Goal: Task Accomplishment & Management: Manage account settings

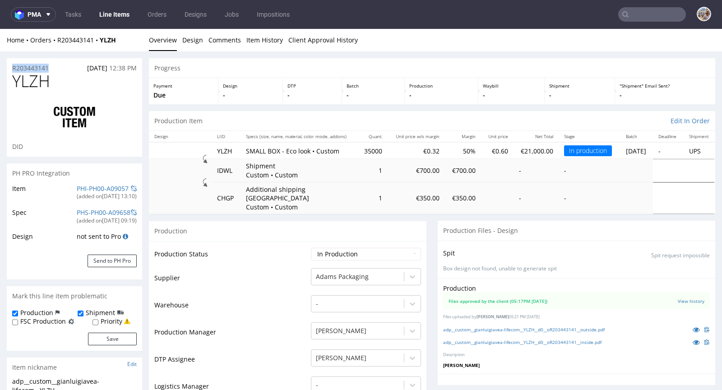
scroll to position [466, 0]
click at [641, 12] on input "text" at bounding box center [652, 14] width 68 height 14
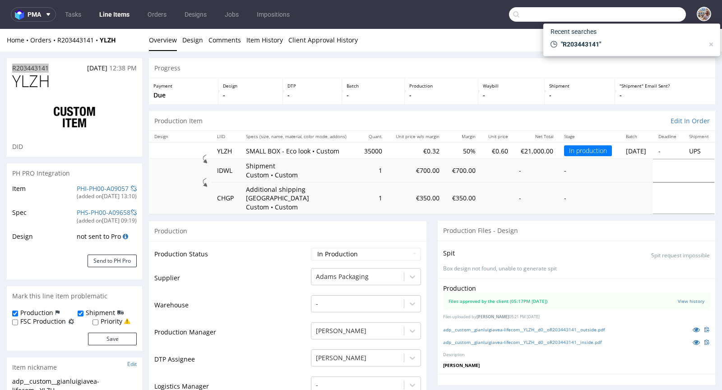
paste input "TPPN"
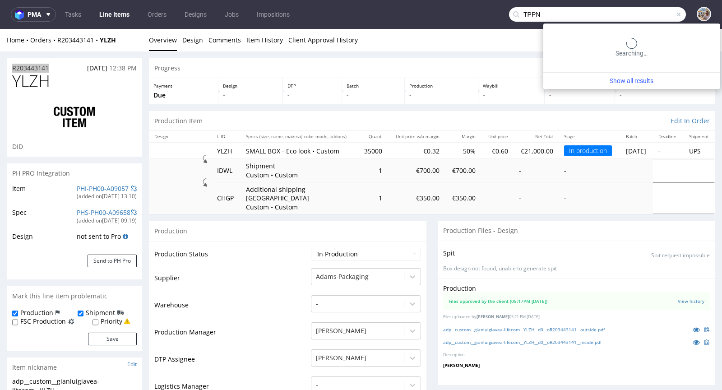
type input "TPPN"
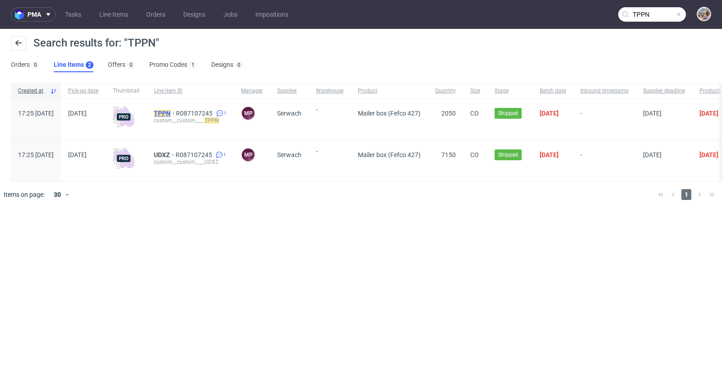
click at [171, 113] on mark "TPPN" at bounding box center [162, 113] width 17 height 7
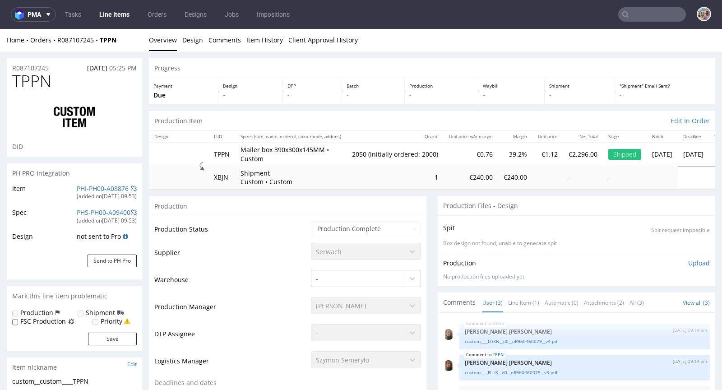
click at [96, 192] on div "PHI-PH00-A08876" at bounding box center [103, 188] width 52 height 9
click at [97, 190] on link "PHI-PH00-A08876" at bounding box center [103, 188] width 52 height 9
click at [664, 17] on input "text" at bounding box center [652, 14] width 68 height 14
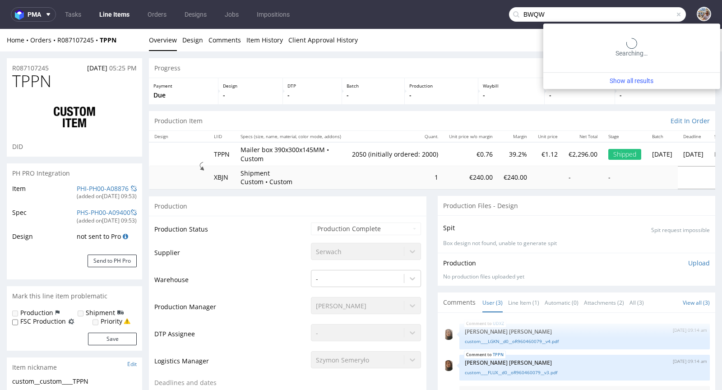
type input "BWQW"
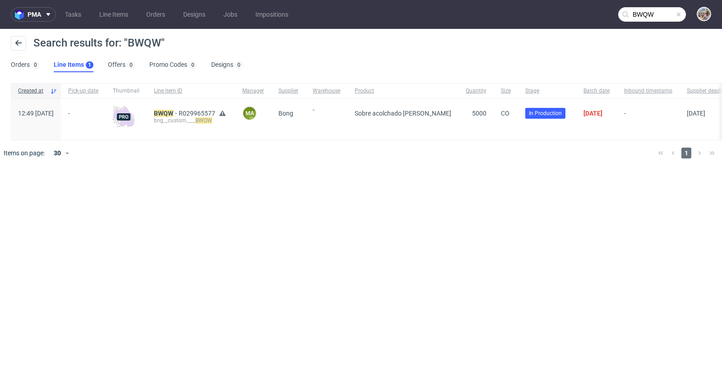
click at [680, 14] on span at bounding box center [678, 14] width 7 height 7
click at [663, 13] on input "text" at bounding box center [652, 14] width 68 height 14
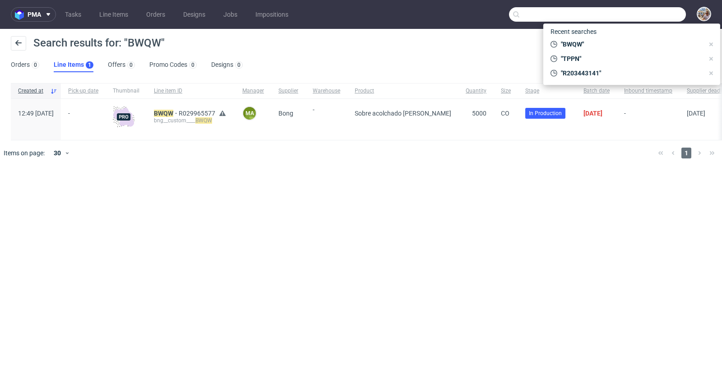
paste input "XDIJ"
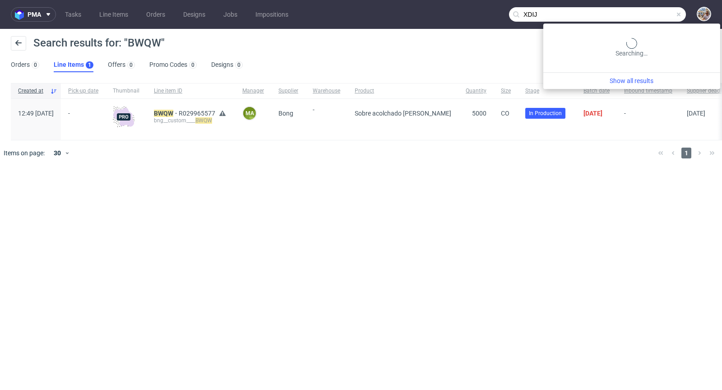
type input "XDIJ"
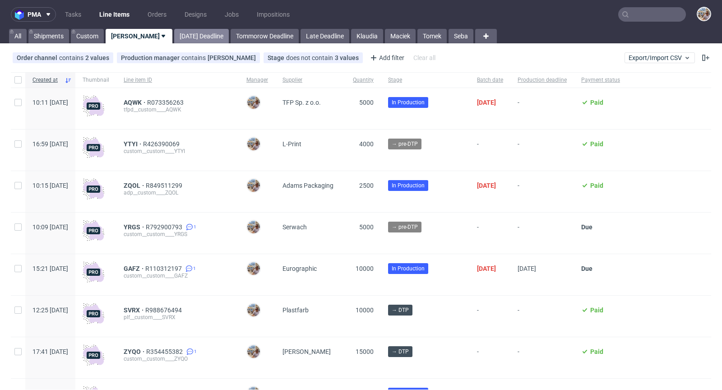
click at [190, 33] on link "Today Deadline" at bounding box center [201, 36] width 55 height 14
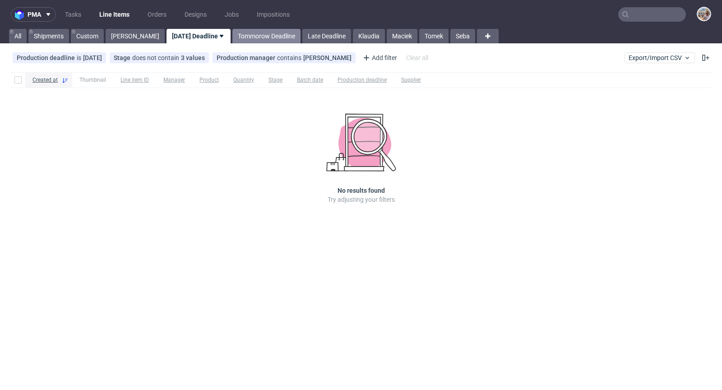
click at [240, 41] on link "Tommorow Deadline" at bounding box center [266, 36] width 68 height 14
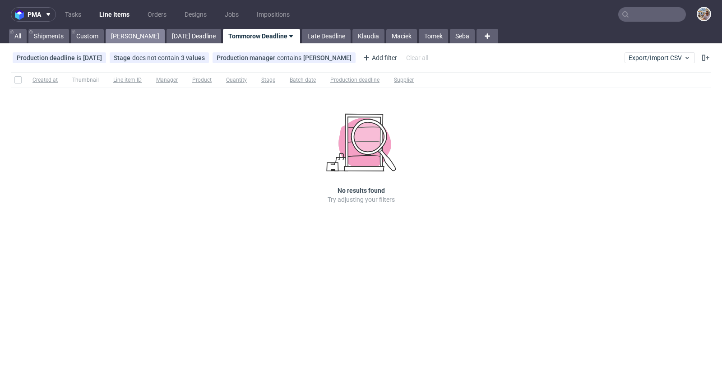
click at [121, 37] on link "Michał P." at bounding box center [135, 36] width 59 height 14
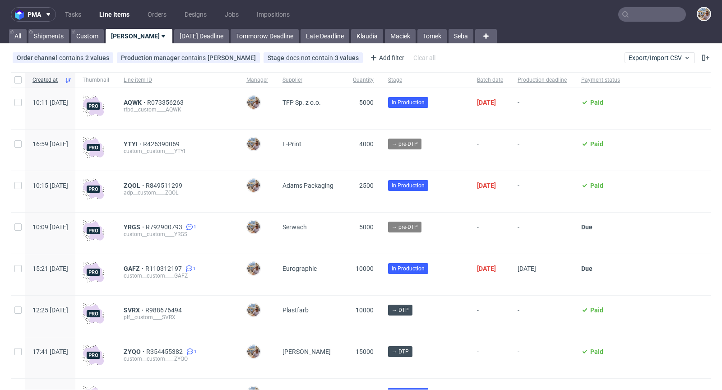
click at [633, 12] on input "text" at bounding box center [652, 14] width 68 height 14
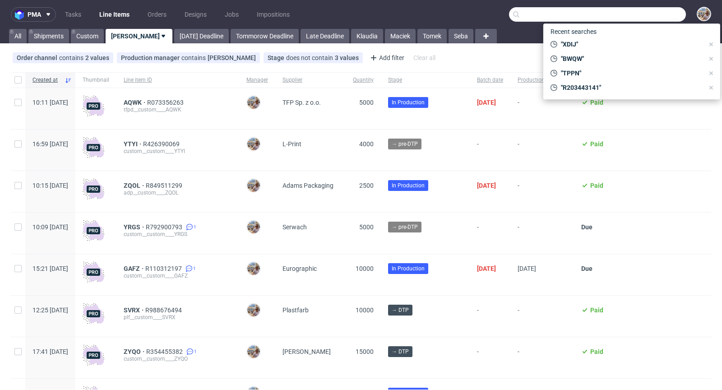
paste input "GLVS"
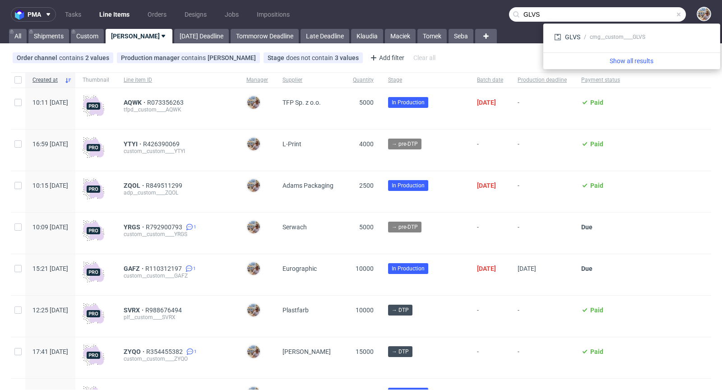
type input "GLVS"
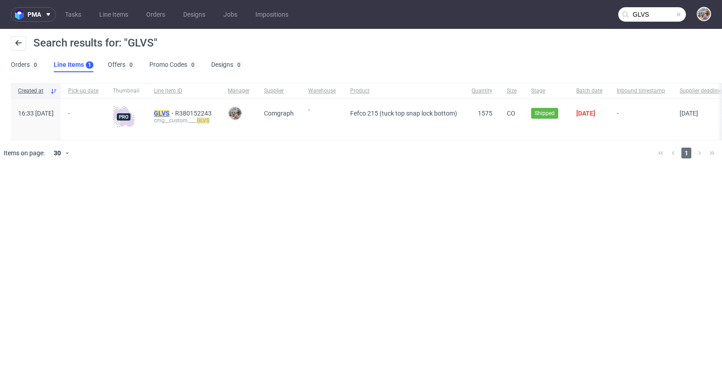
click at [170, 110] on mark "GLVS" at bounding box center [162, 113] width 16 height 7
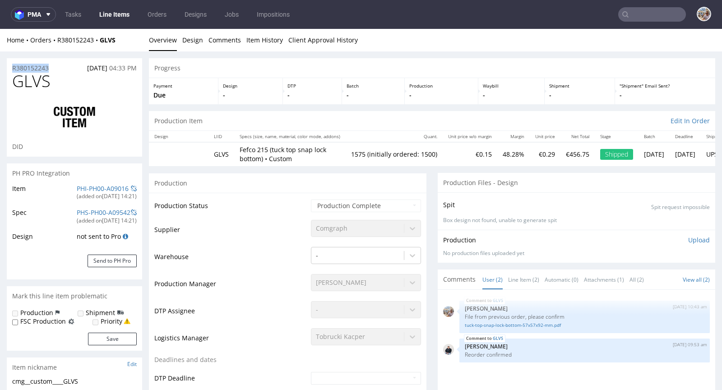
drag, startPoint x: 56, startPoint y: 69, endPoint x: 11, endPoint y: 68, distance: 44.7
click at [11, 68] on div "R380152243 01.09.2025 04:33 PM" at bounding box center [74, 65] width 135 height 14
copy p "R380152243"
drag, startPoint x: 65, startPoint y: 81, endPoint x: 225, endPoint y: 46, distance: 163.9
click at [17, 80] on h1 "GLVS" at bounding box center [74, 81] width 125 height 18
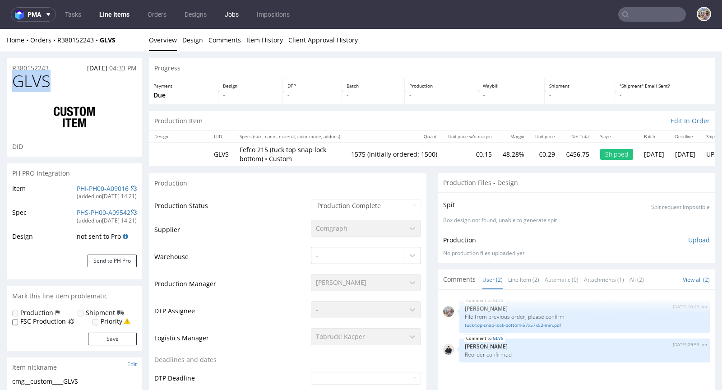
copy span "GLVS"
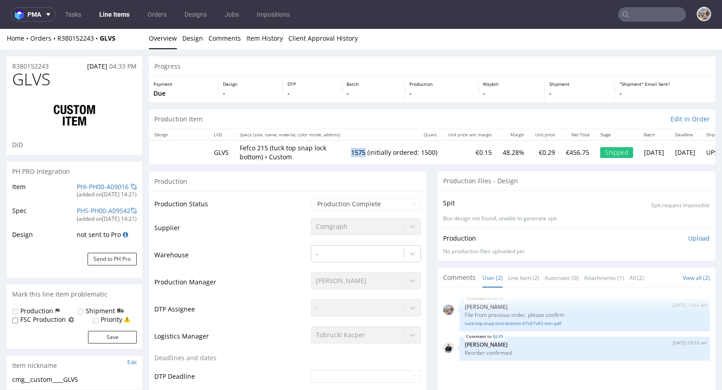
drag, startPoint x: 350, startPoint y: 153, endPoint x: 370, endPoint y: 152, distance: 19.9
click at [370, 152] on tr "GLVS Fefco 215 (tuck top snap lock bottom) • Custom 1575 (initially ordered: 15…" at bounding box center [447, 151] width 597 height 23
copy tr "Fefco 215 (tuck top snap lock bottom) • Custom 1575"
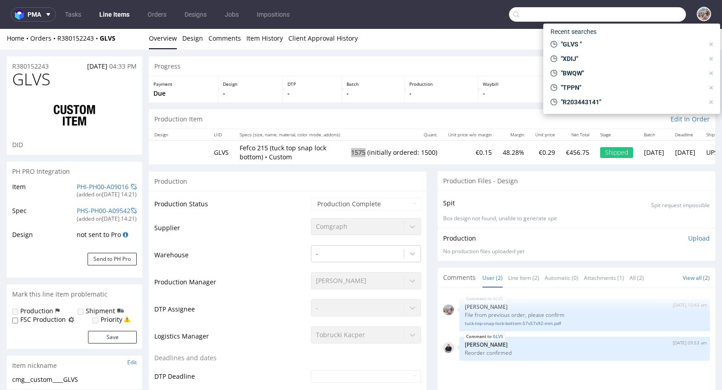
click at [632, 19] on input "text" at bounding box center [597, 14] width 177 height 14
paste input "R560852023"
type input "R560852023"
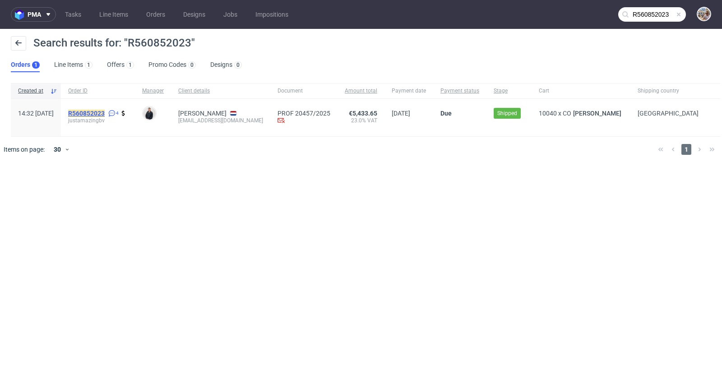
click at [105, 112] on mark "R560852023" at bounding box center [86, 113] width 37 height 7
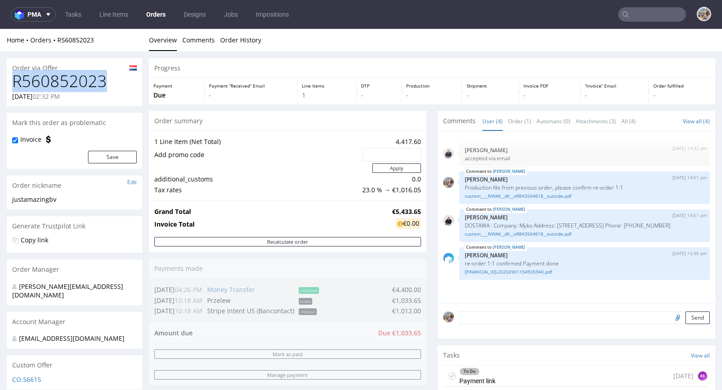
drag, startPoint x: 110, startPoint y: 79, endPoint x: 16, endPoint y: 83, distance: 93.5
click at [16, 83] on h1 "R560852023" at bounding box center [74, 81] width 125 height 18
copy h1 "R560852023"
click at [106, 87] on h1 "R560852023" at bounding box center [74, 81] width 125 height 18
drag, startPoint x: 112, startPoint y: 82, endPoint x: 3, endPoint y: 82, distance: 109.2
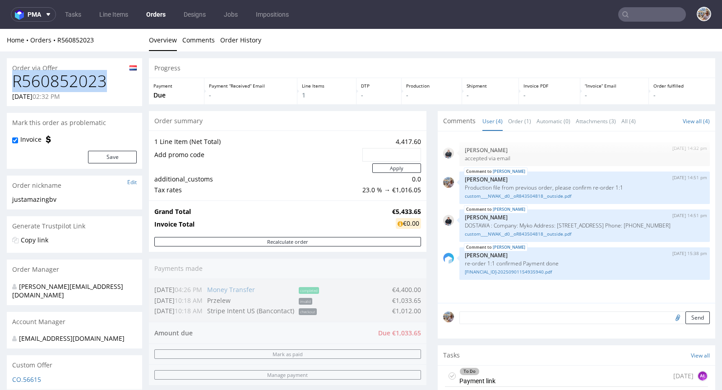
copy h1 "R560852023"
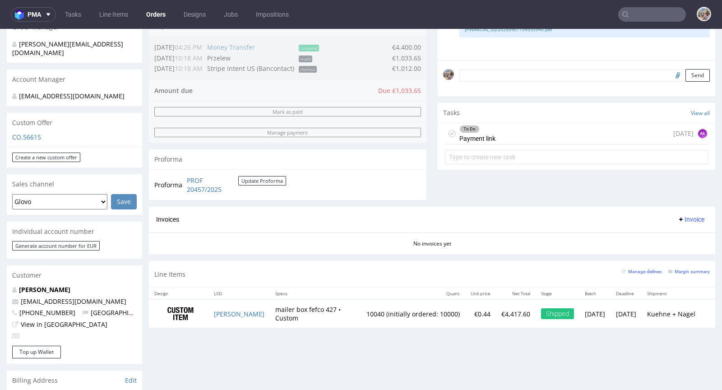
scroll to position [260, 0]
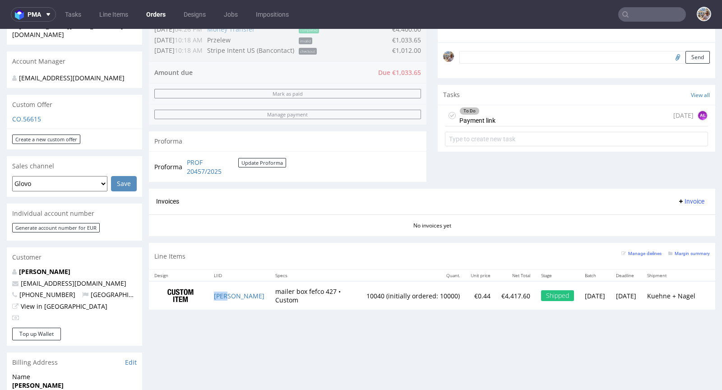
click at [234, 294] on td "YAHN" at bounding box center [238, 295] width 61 height 28
copy link "YAHN"
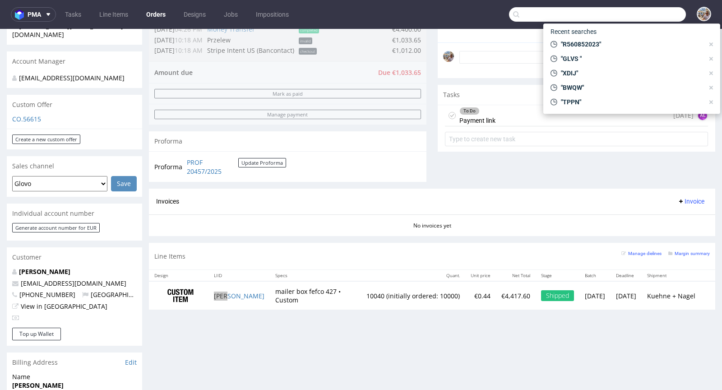
click at [657, 21] on input "text" at bounding box center [597, 14] width 177 height 14
paste input "TRLY"
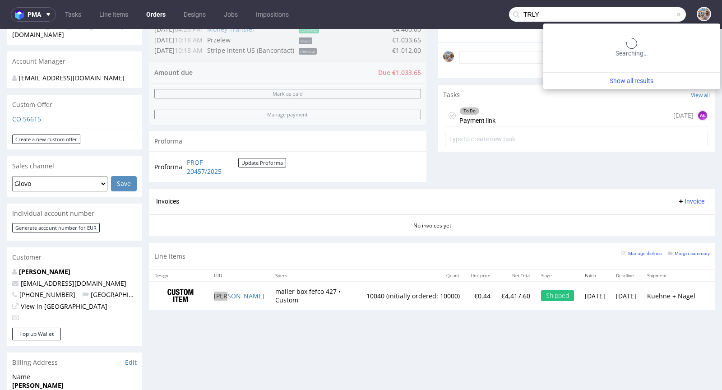
type input "TRLY"
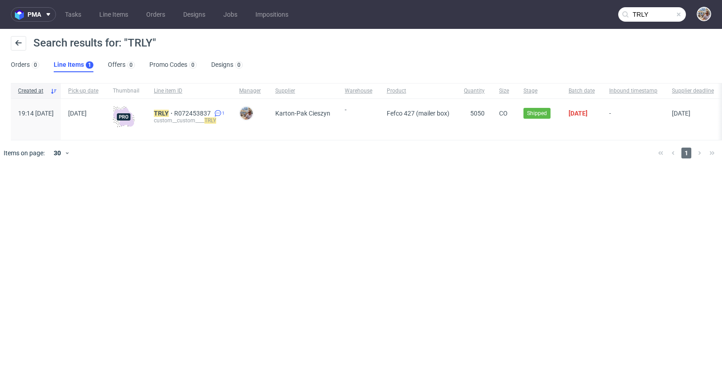
click at [229, 108] on div "TRLY R072453837 1 custom__custom____ TRLY" at bounding box center [189, 119] width 85 height 41
click at [213, 111] on span "R072453837" at bounding box center [193, 113] width 38 height 7
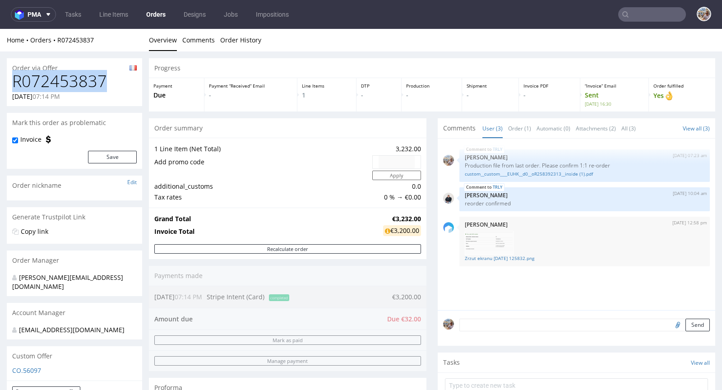
drag, startPoint x: 107, startPoint y: 80, endPoint x: 17, endPoint y: 83, distance: 90.7
click at [17, 83] on h1 "R072453837" at bounding box center [74, 81] width 125 height 18
copy h1 "R072453837"
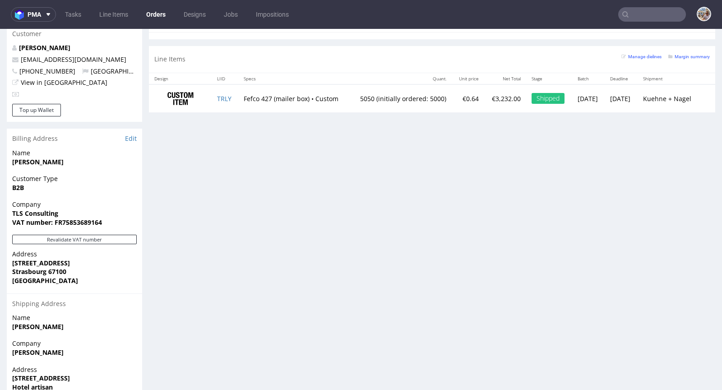
scroll to position [476, 0]
click at [227, 102] on td "TRLY" at bounding box center [225, 98] width 27 height 28
copy link "TRLY"
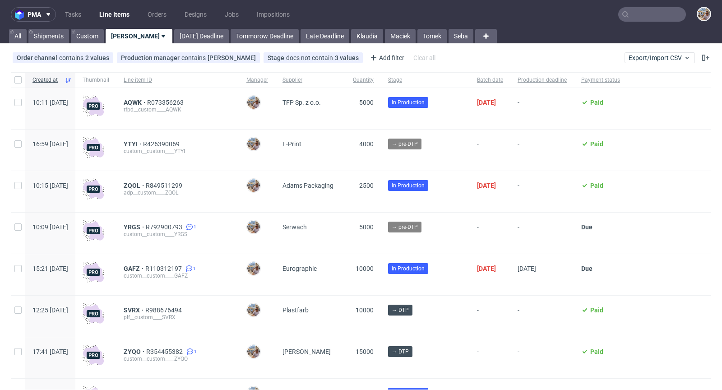
click at [645, 17] on input "text" at bounding box center [652, 14] width 68 height 14
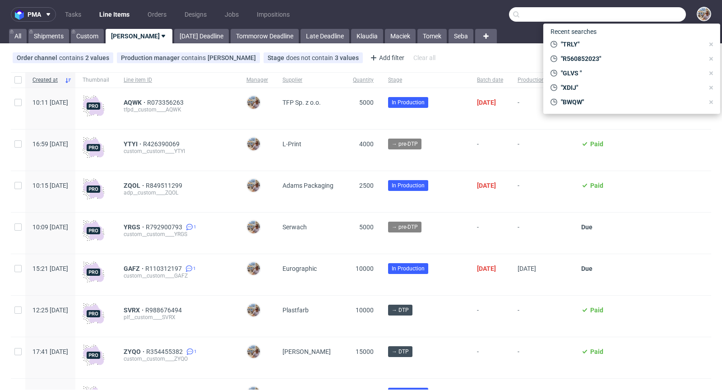
paste input "RJGV"
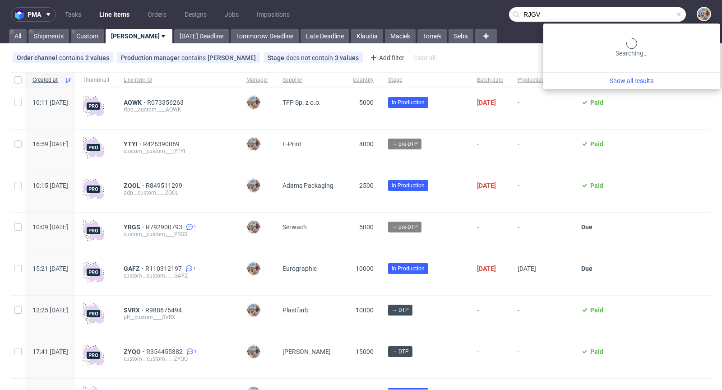
type input "RJGV"
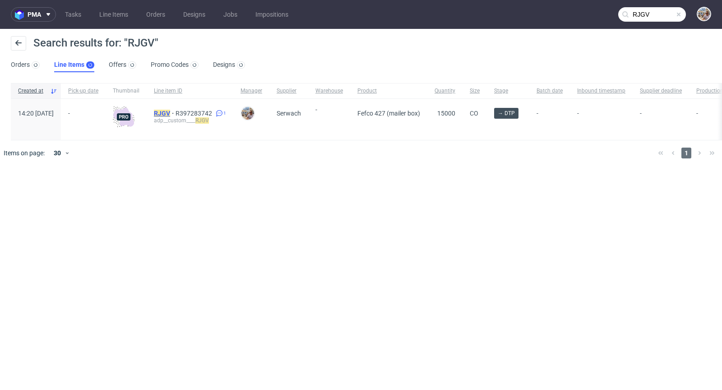
click at [170, 114] on mark "RJGV" at bounding box center [162, 113] width 16 height 7
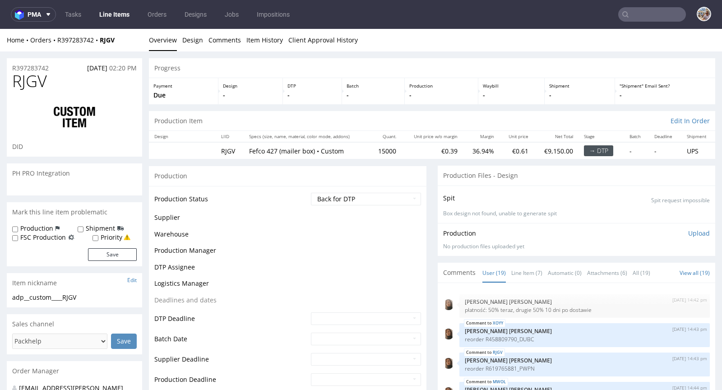
scroll to position [461, 0]
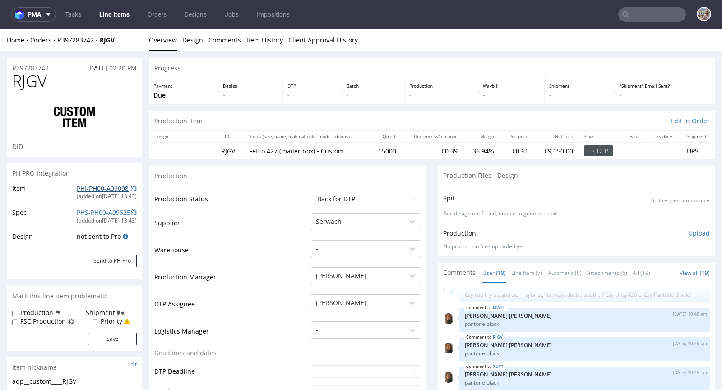
click at [98, 185] on link "PHI-PH00-A09098" at bounding box center [103, 188] width 52 height 9
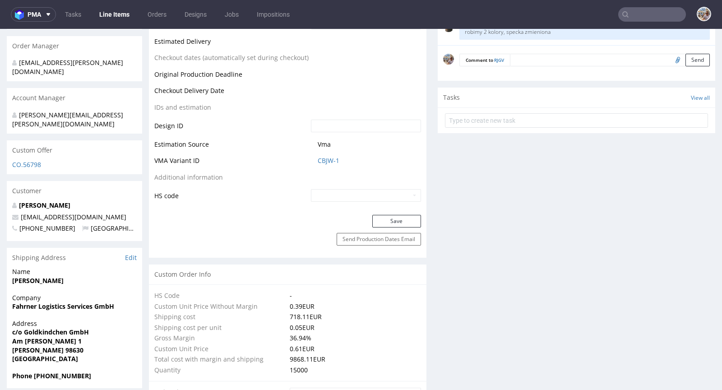
scroll to position [0, 0]
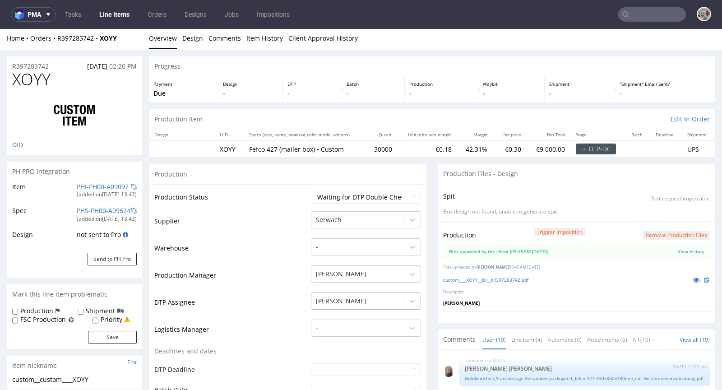
scroll to position [78, 0]
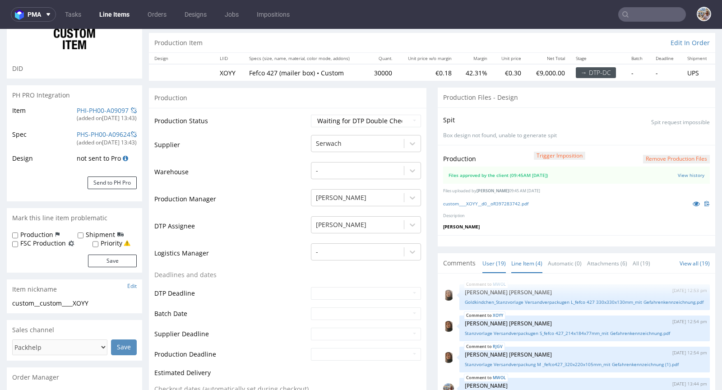
click at [520, 258] on link "Line Item (4)" at bounding box center [526, 263] width 31 height 19
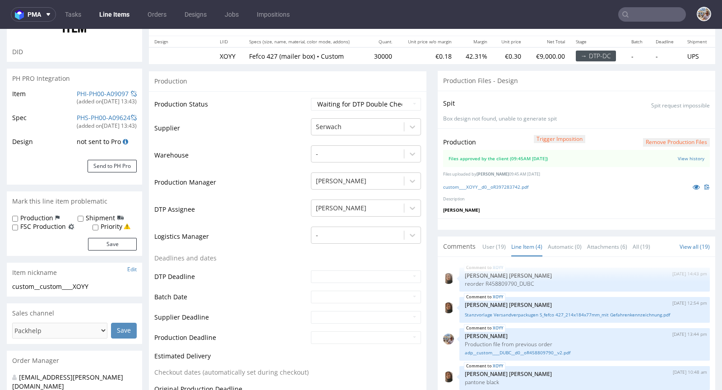
scroll to position [71, 0]
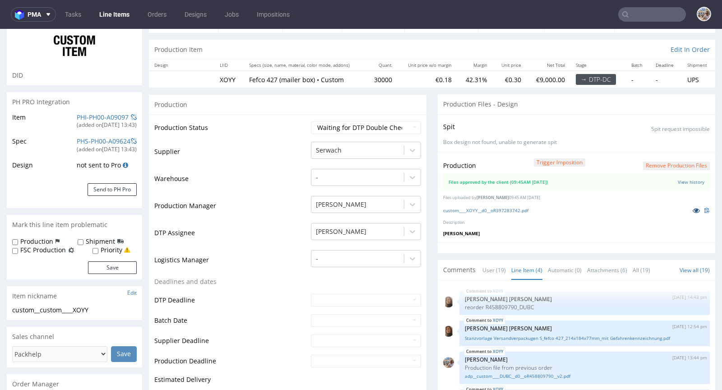
click at [693, 209] on icon at bounding box center [696, 210] width 7 height 6
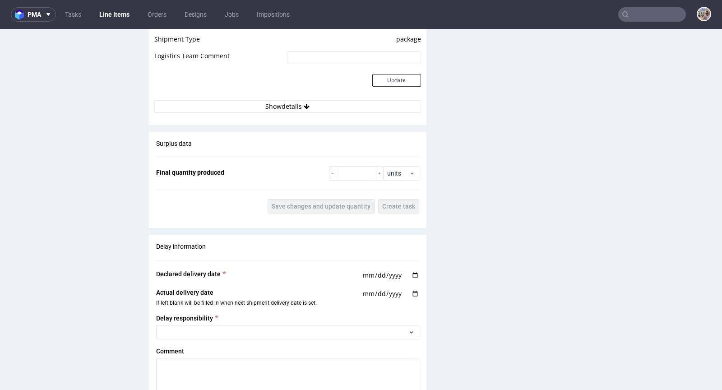
scroll to position [1589, 0]
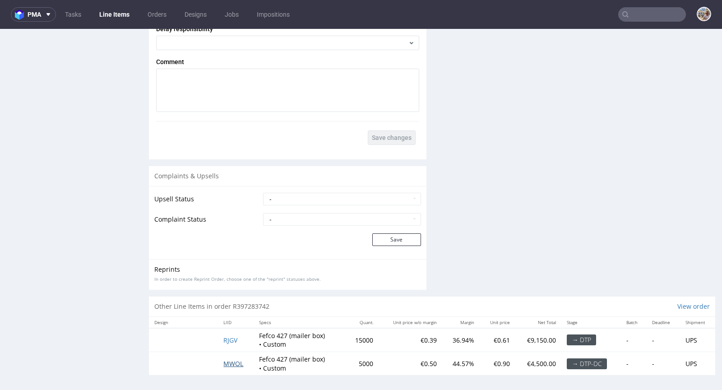
click at [232, 360] on span "MWOL" at bounding box center [233, 363] width 20 height 9
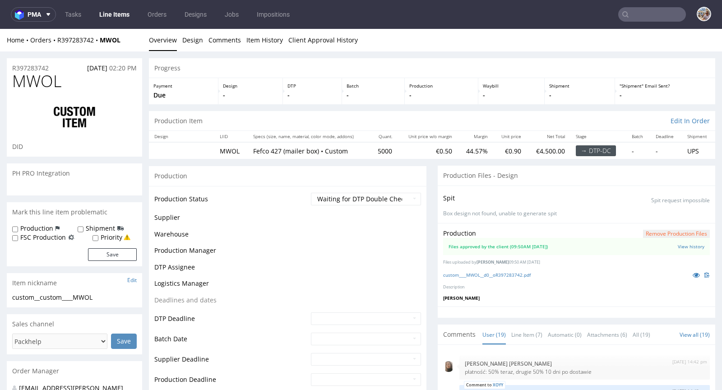
scroll to position [461, 0]
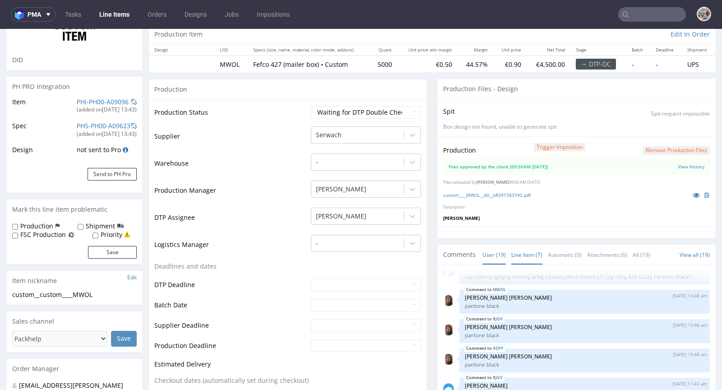
click at [511, 255] on link "Line Item (7)" at bounding box center [526, 254] width 31 height 19
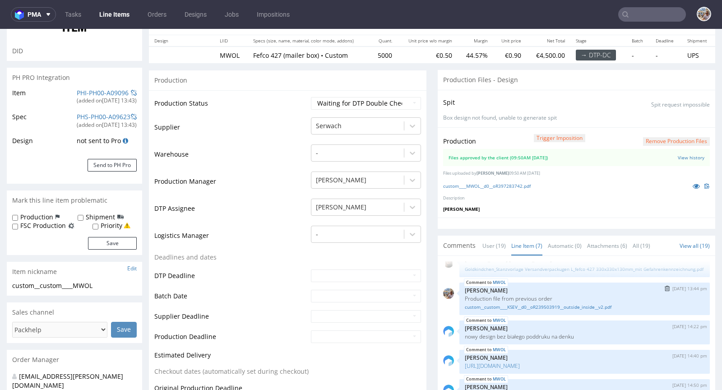
scroll to position [54, 0]
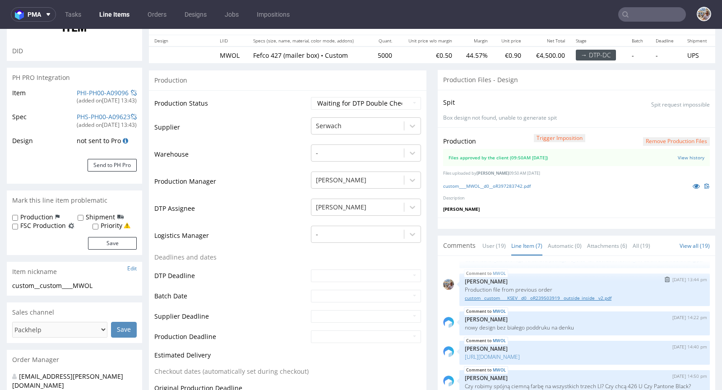
click at [518, 300] on link "custom__custom____KSEV__d0__oR239503919__outside_inside__v2.pdf" at bounding box center [585, 298] width 240 height 7
click at [693, 186] on icon at bounding box center [696, 186] width 7 height 6
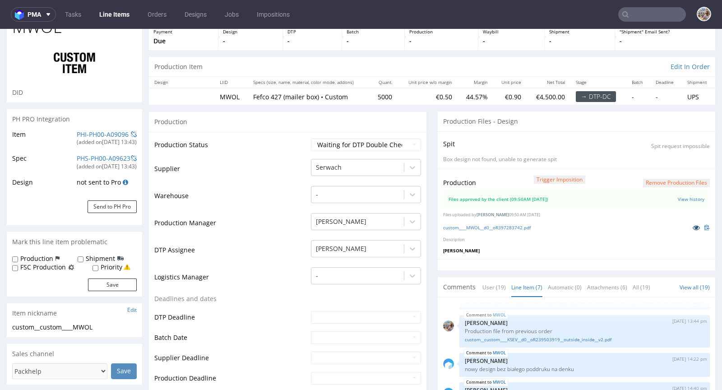
scroll to position [0, 0]
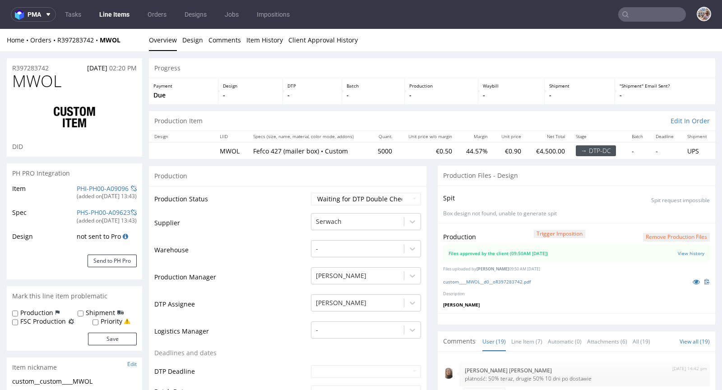
scroll to position [461, 0]
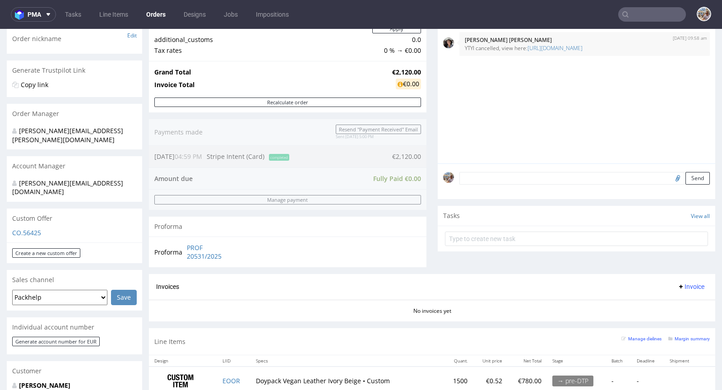
scroll to position [358, 0]
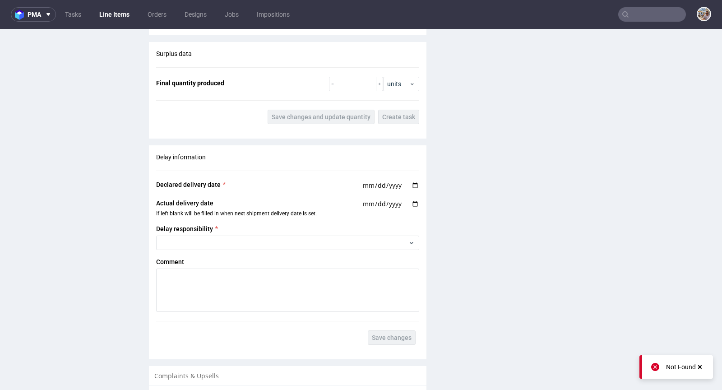
scroll to position [1621, 0]
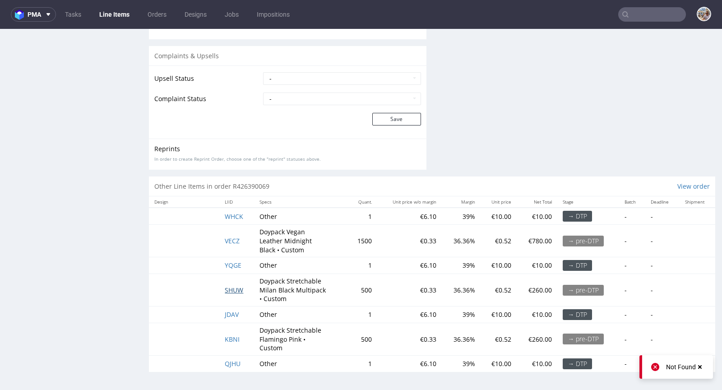
click at [232, 294] on span "SHUW" at bounding box center [234, 290] width 19 height 9
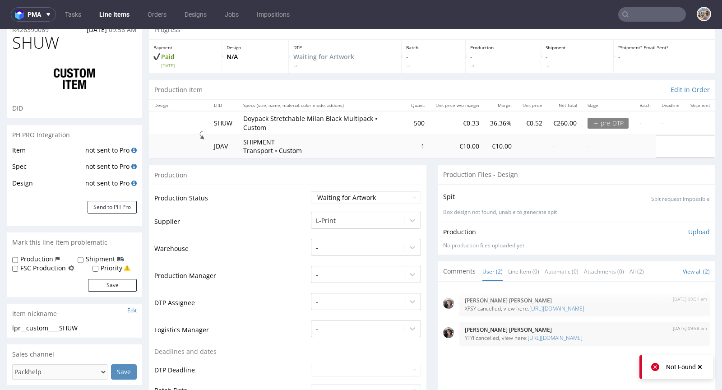
scroll to position [159, 0]
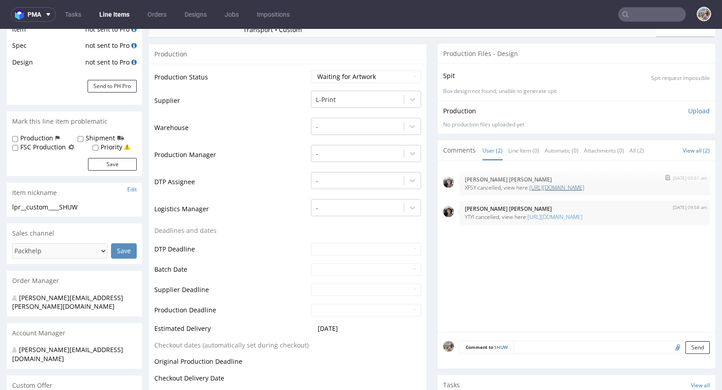
click at [549, 189] on link "[URL][DOMAIN_NAME]" at bounding box center [556, 188] width 55 height 8
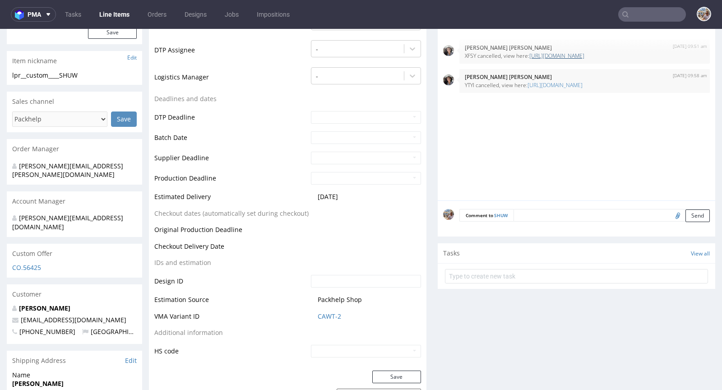
scroll to position [295, 0]
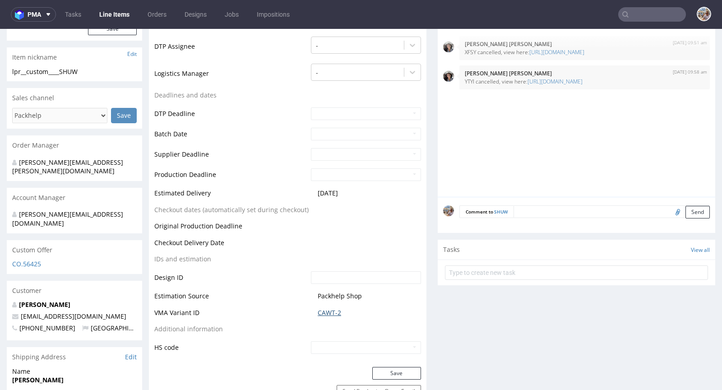
click at [327, 315] on link "CAWT-2" at bounding box center [329, 312] width 23 height 9
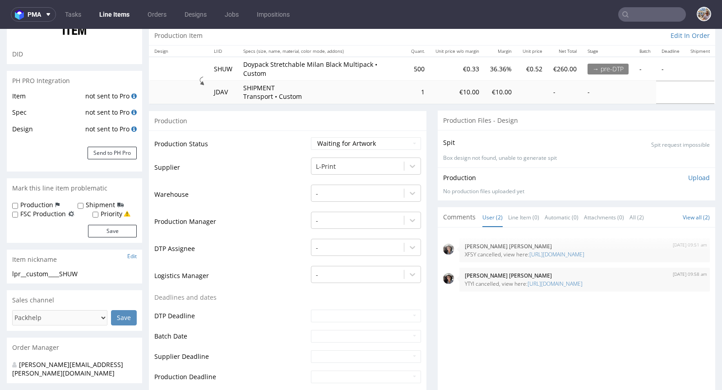
scroll to position [0, 0]
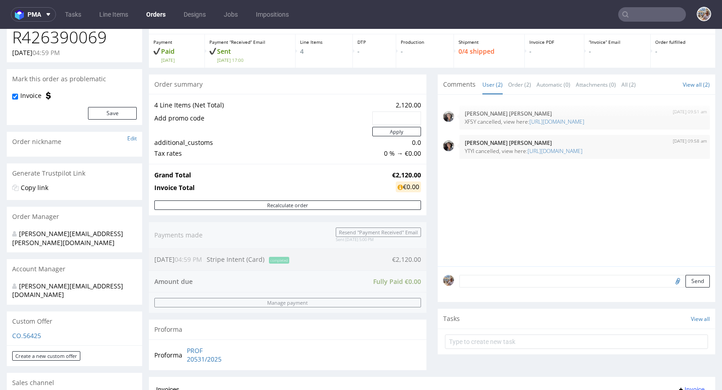
scroll to position [42, 0]
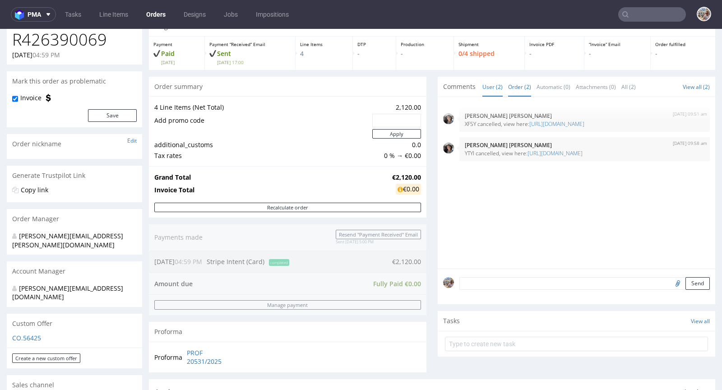
click at [508, 85] on link "Order (2)" at bounding box center [519, 86] width 23 height 19
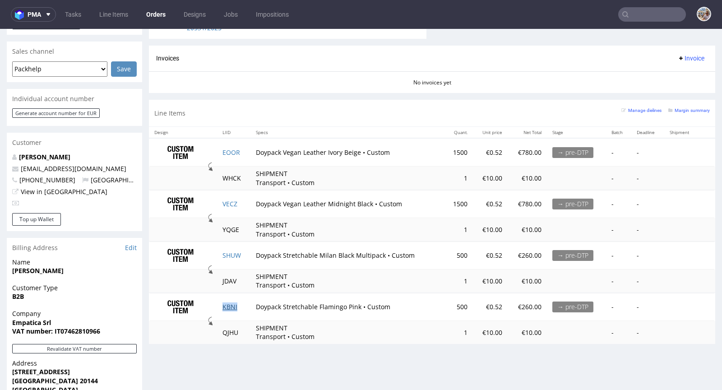
scroll to position [376, 0]
click at [241, 151] on td "EOOR" at bounding box center [233, 151] width 33 height 28
click at [244, 202] on td "VECZ" at bounding box center [233, 203] width 33 height 28
click at [243, 251] on td "SHUW" at bounding box center [233, 255] width 33 height 28
click at [240, 305] on td "KBNI" at bounding box center [233, 306] width 33 height 28
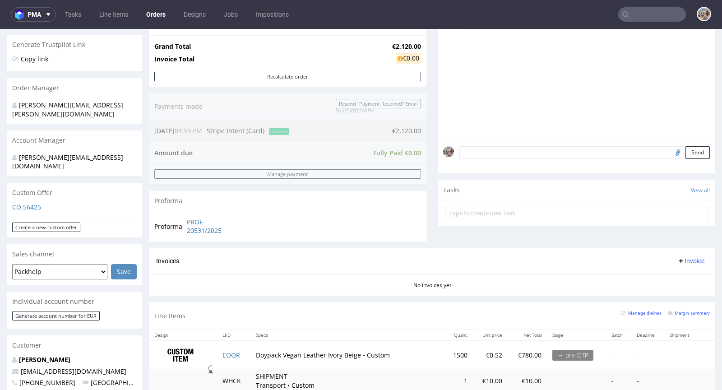
scroll to position [0, 0]
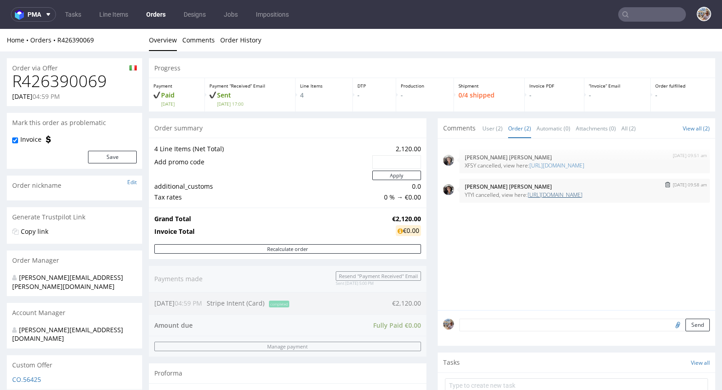
click at [576, 198] on link "https://platform.packhelp.com/pma/line-items/7307634/orders/R426390069" at bounding box center [555, 195] width 55 height 8
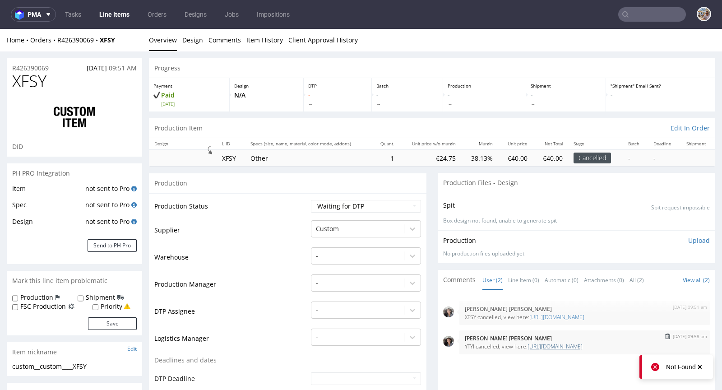
click at [551, 350] on link "[URL][DOMAIN_NAME]" at bounding box center [555, 347] width 55 height 8
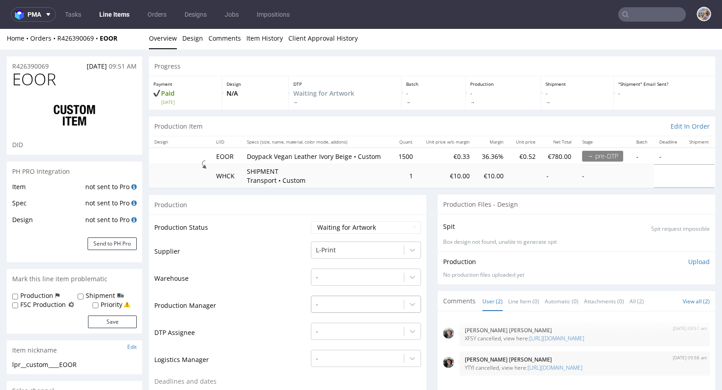
click at [329, 308] on div "-" at bounding box center [366, 302] width 110 height 13
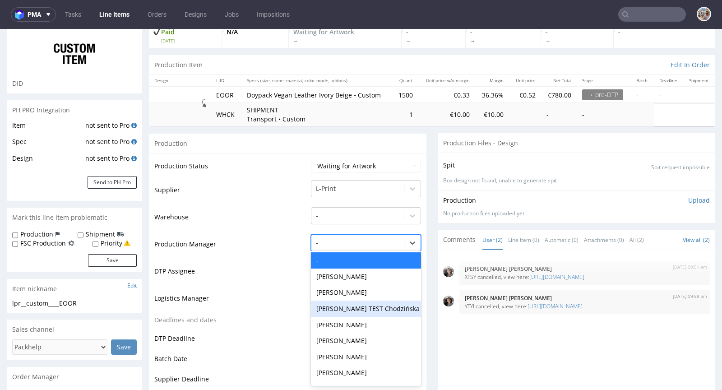
scroll to position [69, 0]
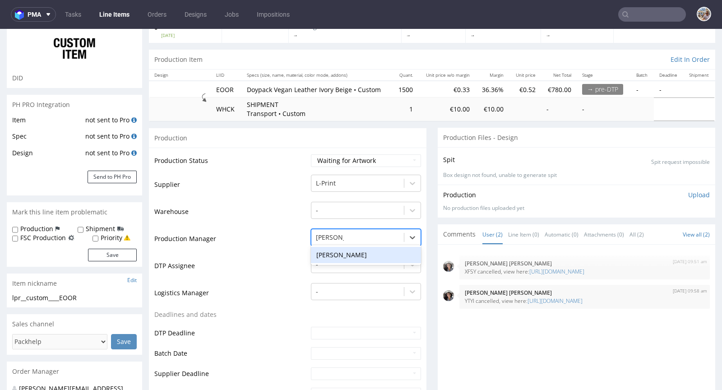
type input "[PERSON_NAME]"
click at [333, 261] on div "[PERSON_NAME]" at bounding box center [366, 255] width 110 height 16
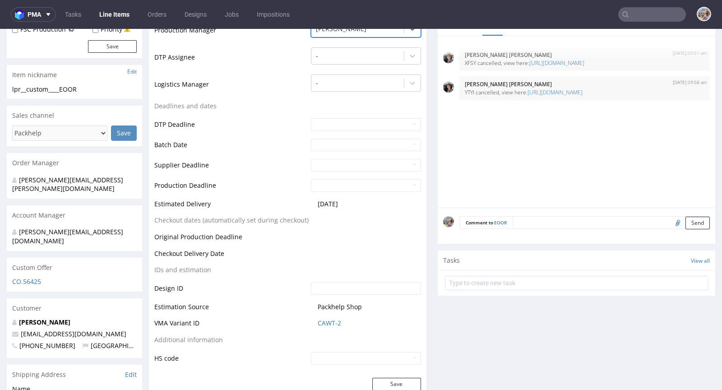
scroll to position [294, 0]
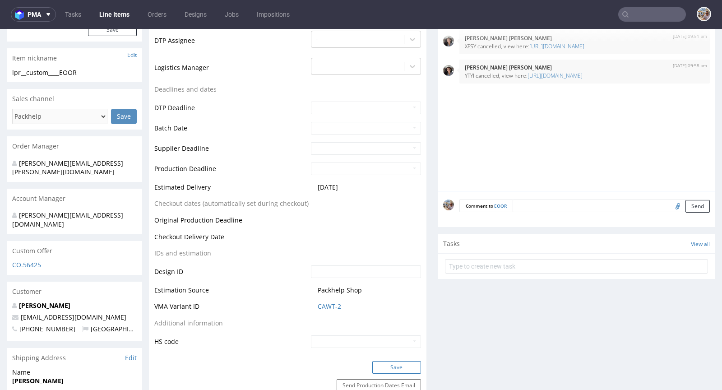
click at [389, 372] on button "Save" at bounding box center [396, 367] width 49 height 13
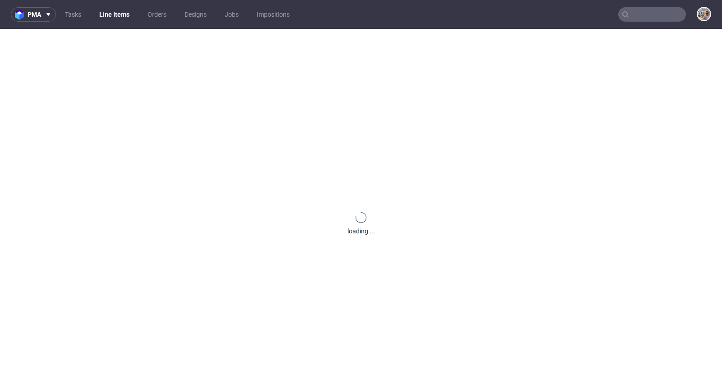
scroll to position [0, 0]
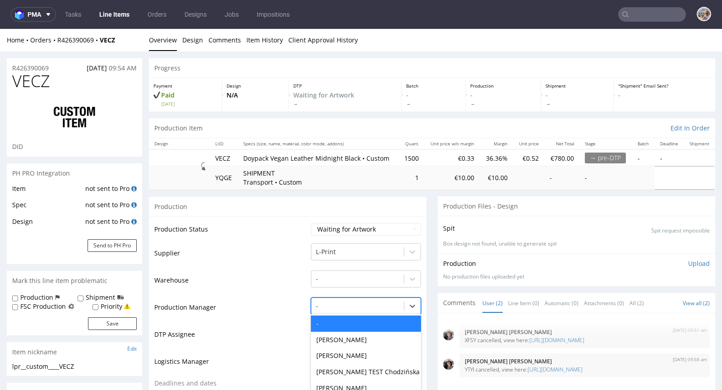
click at [337, 310] on div "- selected, 1 of 62. 62 results available. Use Up and Down to choose options, p…" at bounding box center [366, 303] width 110 height 13
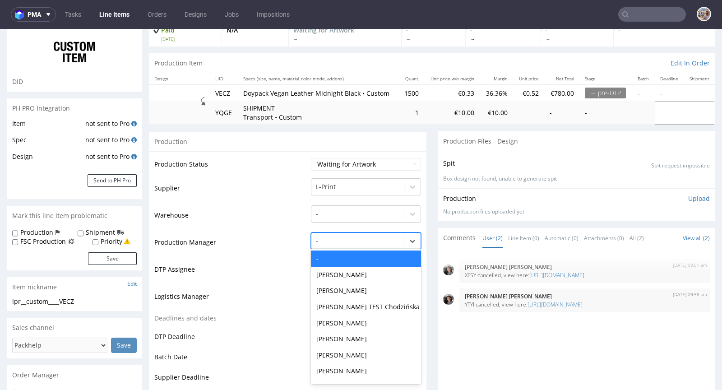
scroll to position [69, 0]
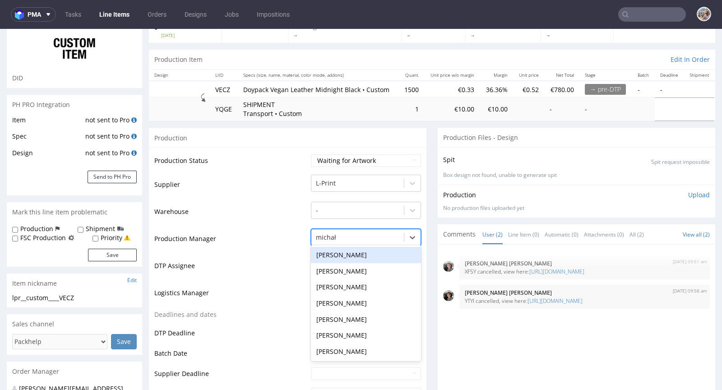
type input "michał"
click at [330, 342] on div "[PERSON_NAME]" at bounding box center [366, 335] width 110 height 16
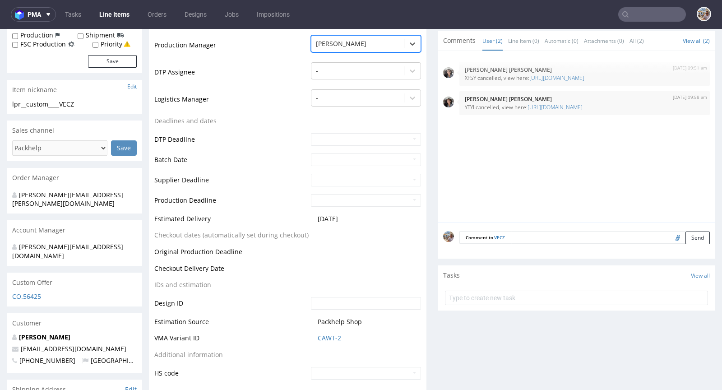
scroll to position [310, 0]
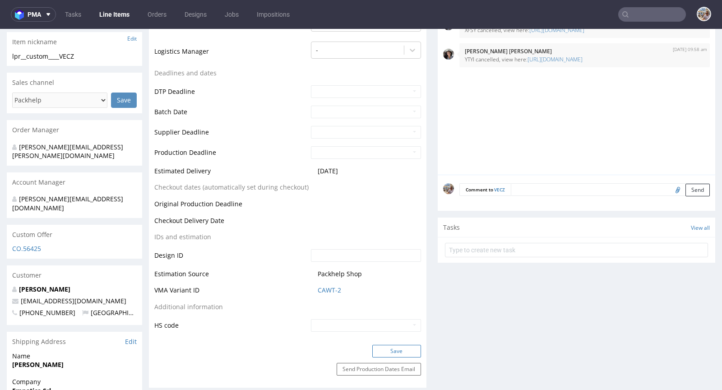
click at [385, 357] on button "Save" at bounding box center [396, 351] width 49 height 13
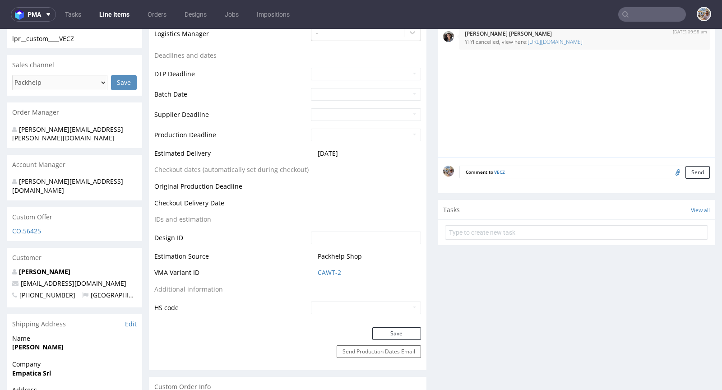
scroll to position [668, 0]
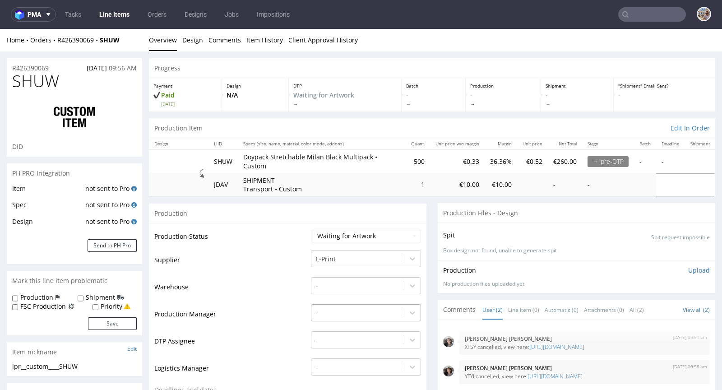
click at [334, 317] on div "-" at bounding box center [366, 310] width 110 height 13
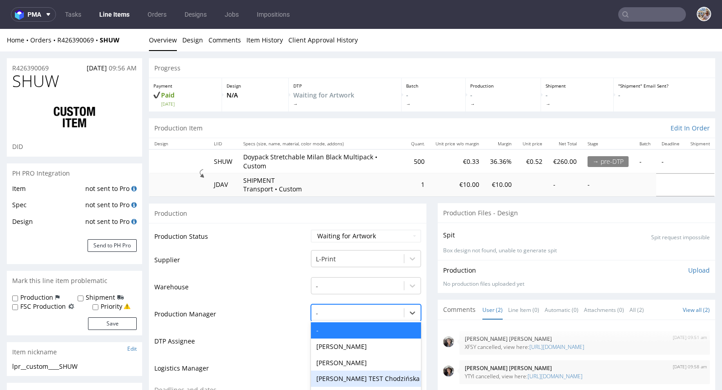
scroll to position [69, 0]
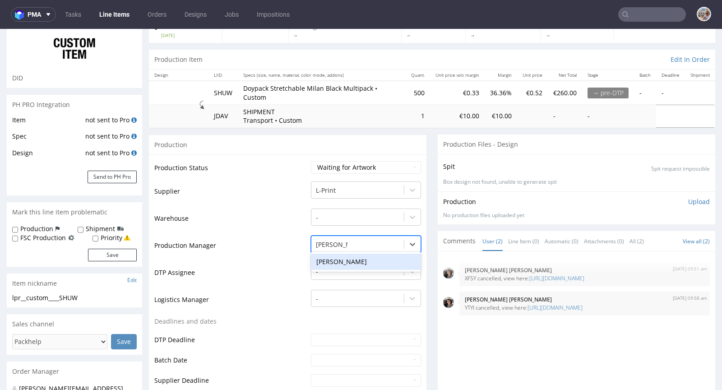
type input "[PERSON_NAME]"
click at [333, 259] on div "[PERSON_NAME]" at bounding box center [366, 262] width 110 height 16
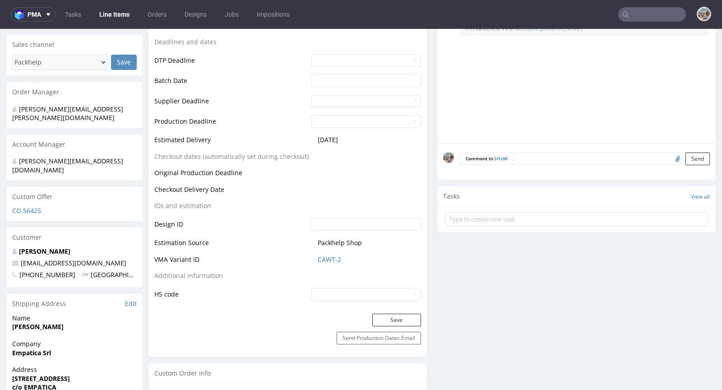
scroll to position [365, 0]
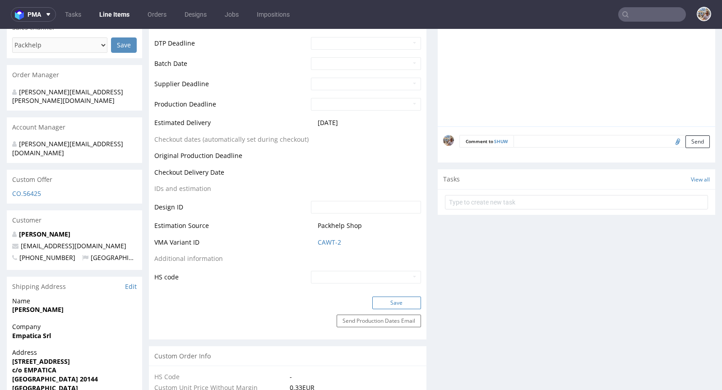
click at [393, 299] on button "Save" at bounding box center [396, 302] width 49 height 13
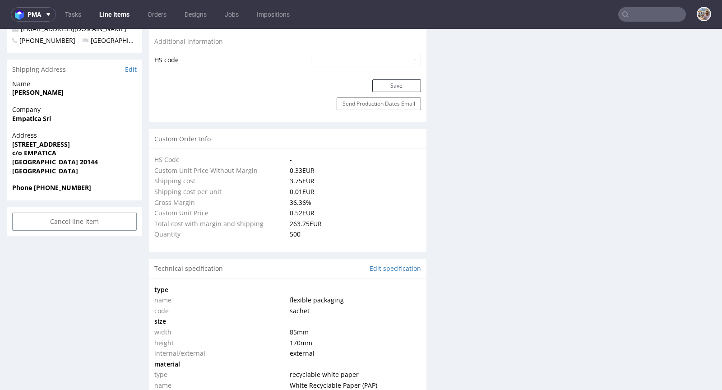
scroll to position [660, 0]
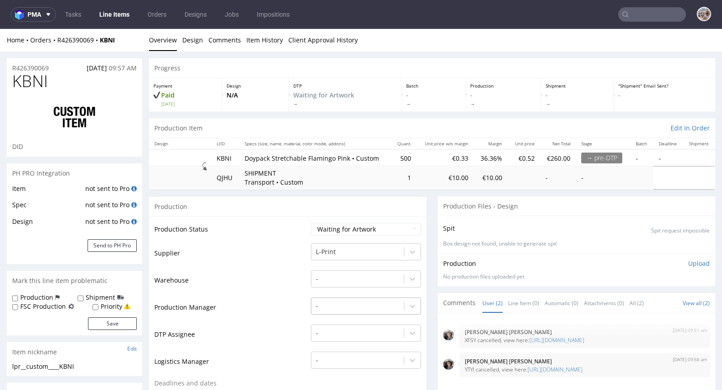
click at [331, 303] on div "-" at bounding box center [366, 303] width 110 height 13
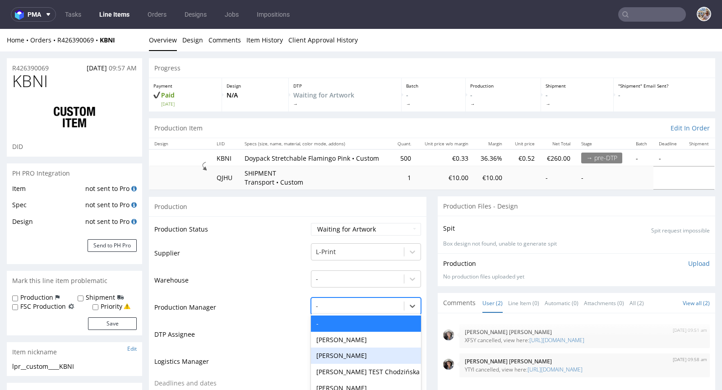
scroll to position [62, 0]
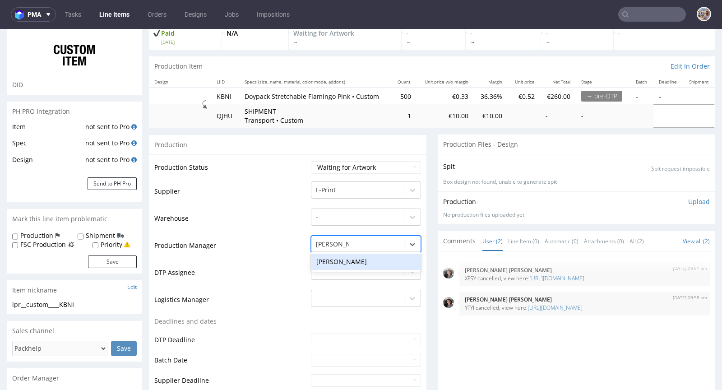
type input "[PERSON_NAME]"
click at [322, 260] on div "[PERSON_NAME]" at bounding box center [366, 262] width 110 height 16
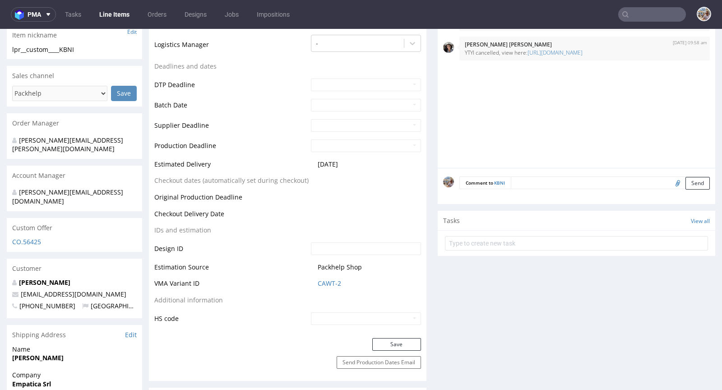
scroll to position [363, 0]
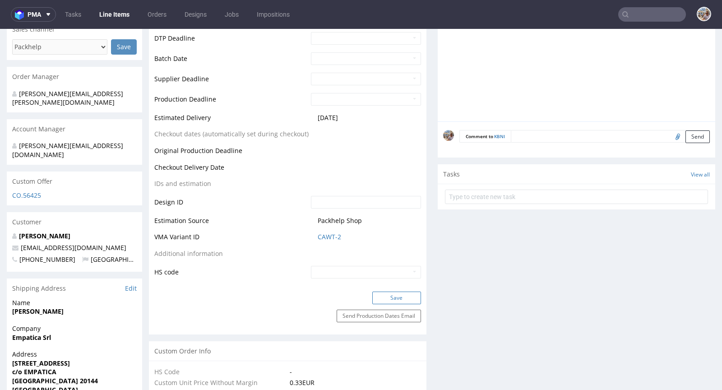
click at [394, 294] on button "Save" at bounding box center [396, 298] width 49 height 13
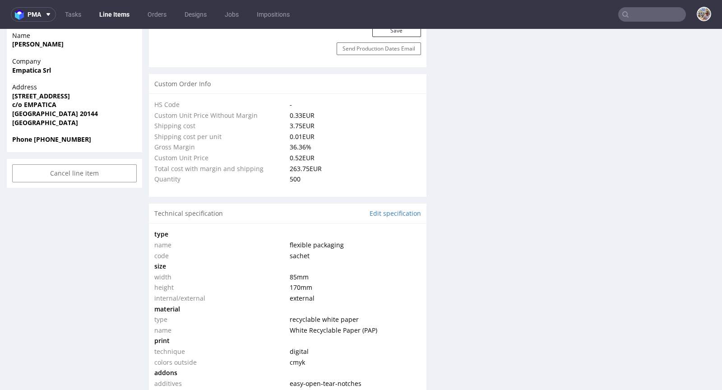
scroll to position [751, 0]
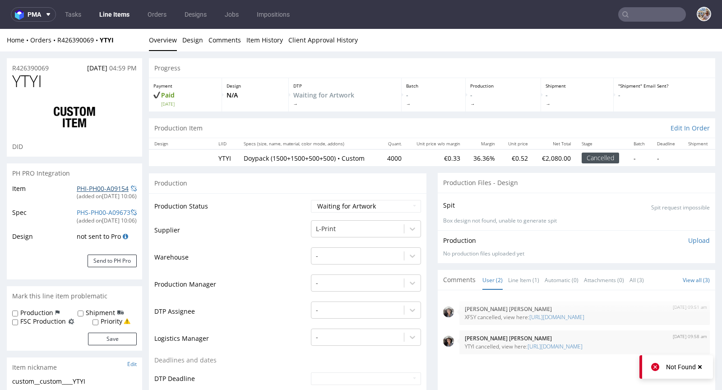
click at [105, 187] on link "PHI-PH00-A09154" at bounding box center [103, 188] width 52 height 9
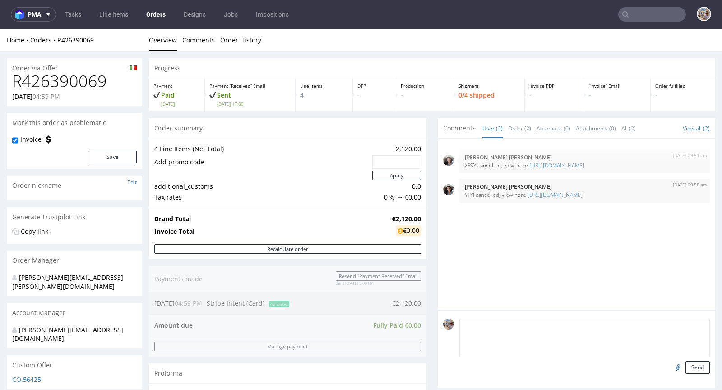
click at [507, 326] on textarea at bounding box center [584, 338] width 250 height 39
type textarea "Vendor die-line"
click at [670, 365] on input "file" at bounding box center [676, 367] width 13 height 12
type input "C:\fakepath\sachet-85x170-tn-1.pdf"
click at [699, 370] on div "Vendor die-line Send" at bounding box center [577, 349] width 278 height 78
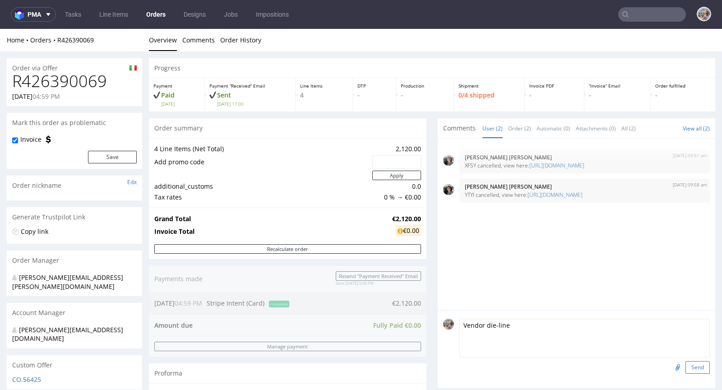
click at [690, 367] on button "Send" at bounding box center [697, 367] width 24 height 13
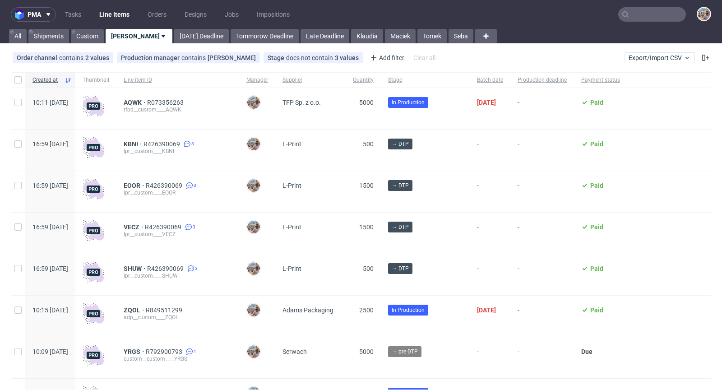
click at [643, 12] on input "text" at bounding box center [652, 14] width 68 height 14
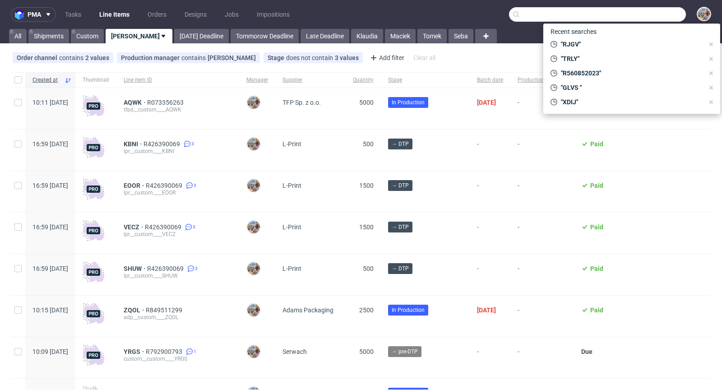
paste input "R426390069"
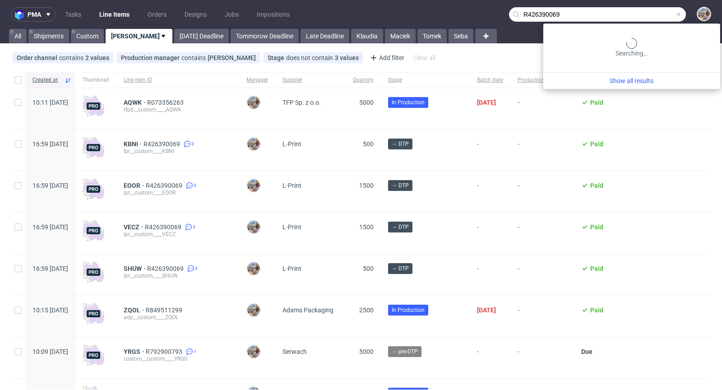
type input "R426390069"
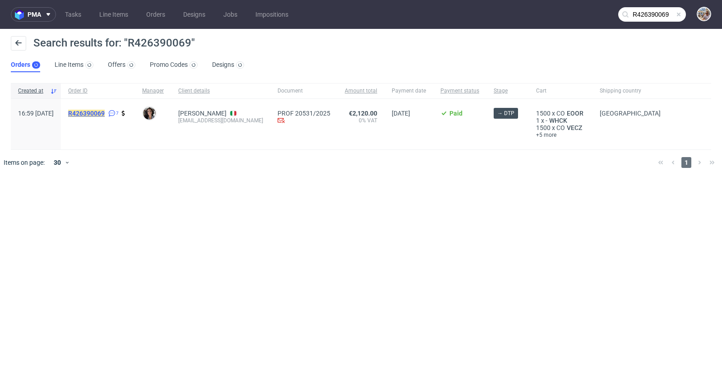
click at [105, 113] on mark "R426390069" at bounding box center [86, 113] width 37 height 7
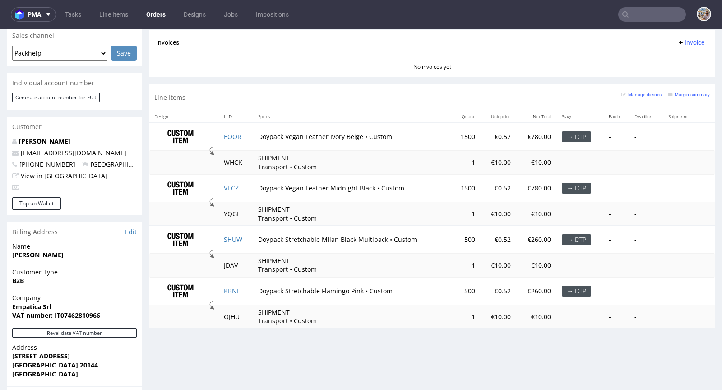
scroll to position [431, 0]
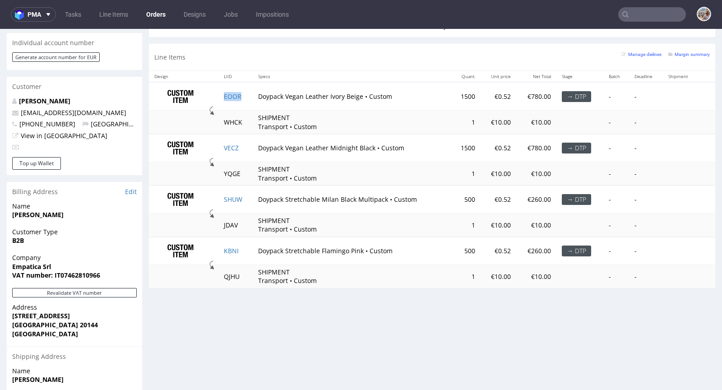
click at [245, 96] on td "EOOR" at bounding box center [235, 96] width 34 height 28
click at [243, 145] on td "VECZ" at bounding box center [235, 148] width 34 height 28
click at [253, 202] on td "Doypack Stretchable Milan Black Multipack • Custom" at bounding box center [352, 199] width 198 height 28
click at [246, 198] on td "SHUW" at bounding box center [235, 199] width 34 height 28
copy link "SHUW"
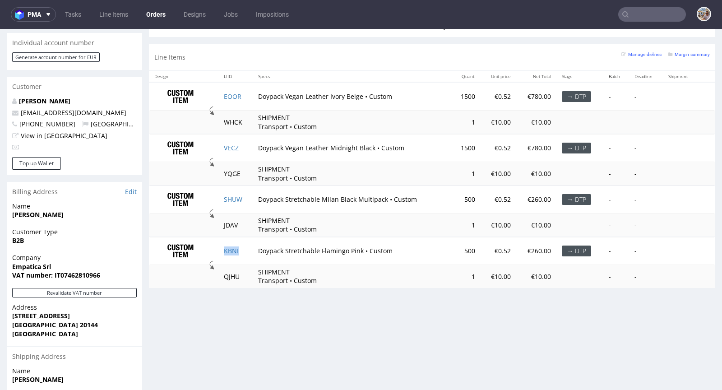
click at [243, 252] on td "KBNI" at bounding box center [235, 251] width 34 height 28
copy link "KBNI"
drag, startPoint x: 245, startPoint y: 91, endPoint x: 260, endPoint y: 93, distance: 16.0
click at [260, 93] on tr "EOOR Doypack Vegan Leather Ivory Beige • Custom 1500 €0.52 €780.00 → DTP - -" at bounding box center [432, 96] width 566 height 28
click at [259, 95] on td "Doypack Vegan Leather Ivory Beige • Custom" at bounding box center [352, 96] width 198 height 28
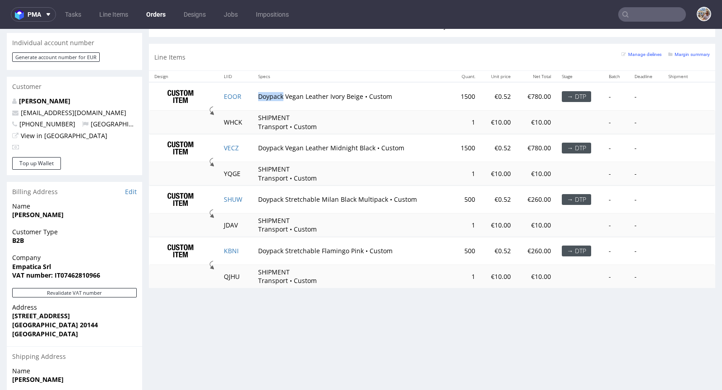
drag, startPoint x: 255, startPoint y: 95, endPoint x: 281, endPoint y: 94, distance: 25.7
click at [281, 94] on td "Doypack Vegan Leather Ivory Beige • Custom" at bounding box center [352, 96] width 198 height 28
copy td "Doypack"
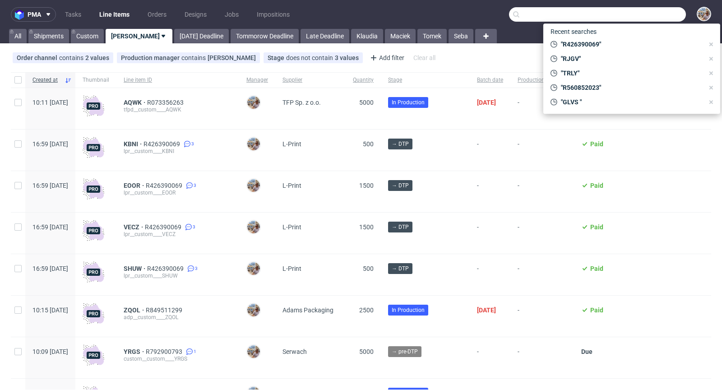
click at [641, 20] on input "text" at bounding box center [597, 14] width 177 height 14
paste input "QARL"
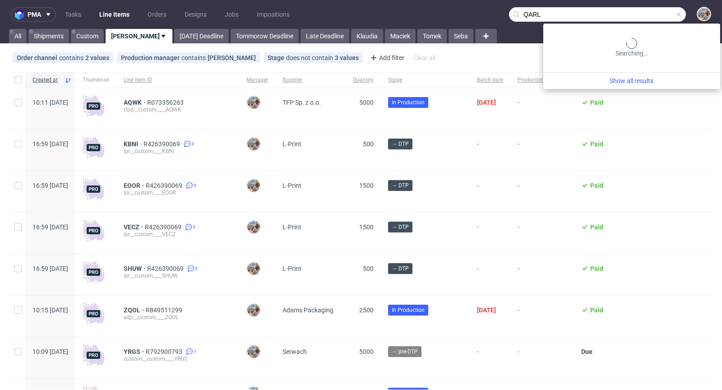
type input "QARL"
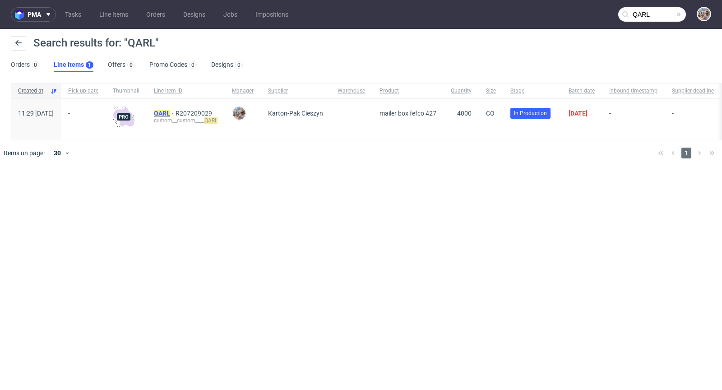
click at [176, 112] on span "QARL" at bounding box center [165, 113] width 22 height 7
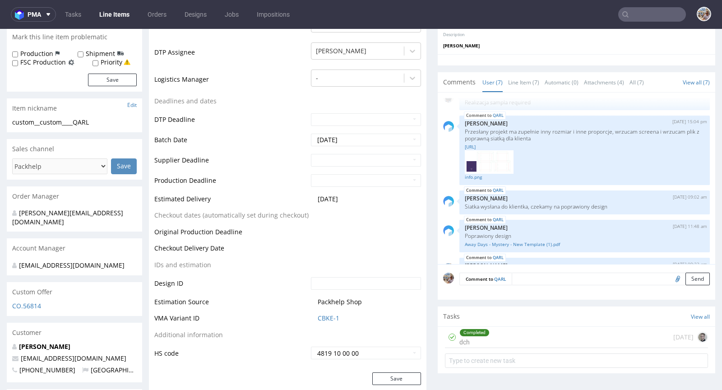
scroll to position [280, 0]
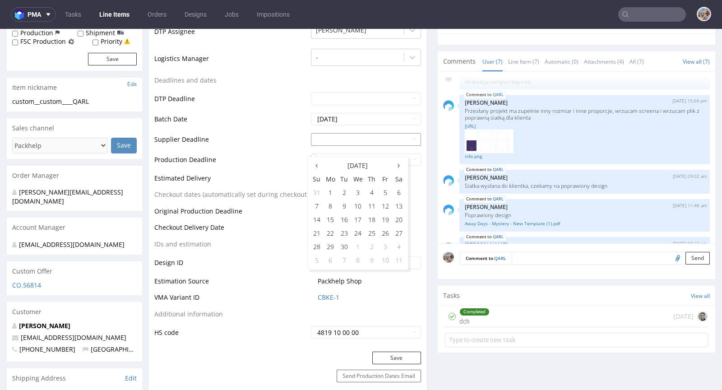
click at [349, 146] on input "text" at bounding box center [366, 139] width 110 height 13
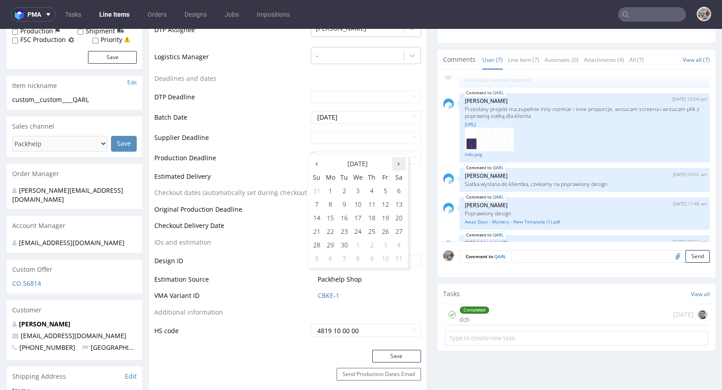
click at [396, 162] on th at bounding box center [399, 164] width 14 height 14
click at [370, 213] on td "16" at bounding box center [372, 218] width 14 height 14
type input "[DATE]"
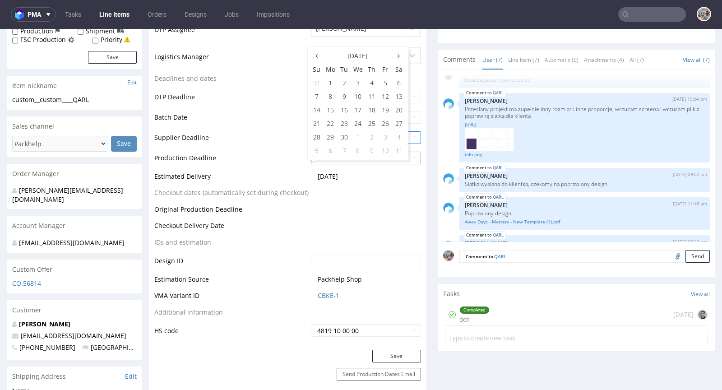
click at [343, 164] on input "text" at bounding box center [366, 158] width 110 height 13
click at [404, 57] on th at bounding box center [399, 56] width 14 height 14
click at [334, 124] on td "20" at bounding box center [331, 124] width 14 height 14
type input "2025-10-20"
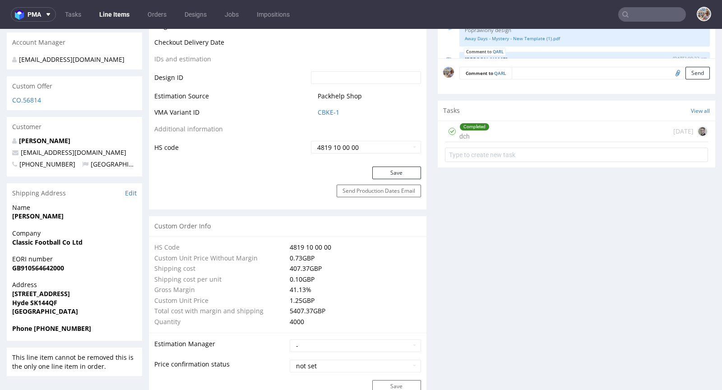
scroll to position [468, 0]
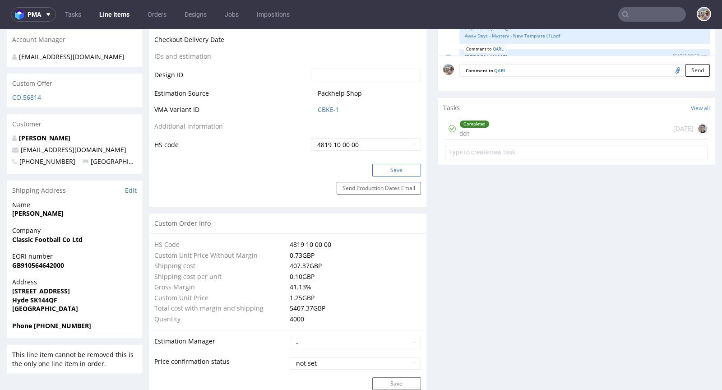
click at [386, 173] on button "Save" at bounding box center [396, 170] width 49 height 13
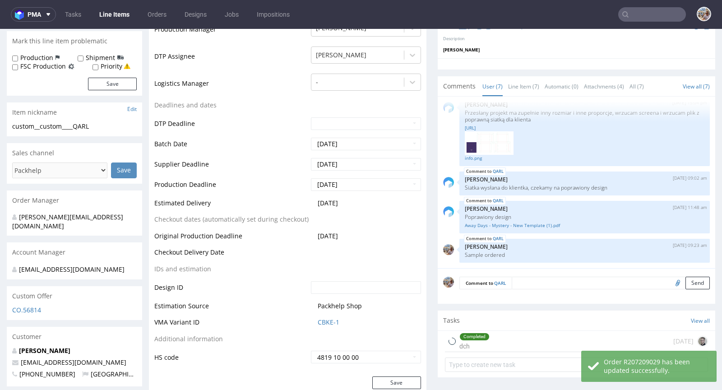
scroll to position [0, 0]
